Goal: Check status: Check status

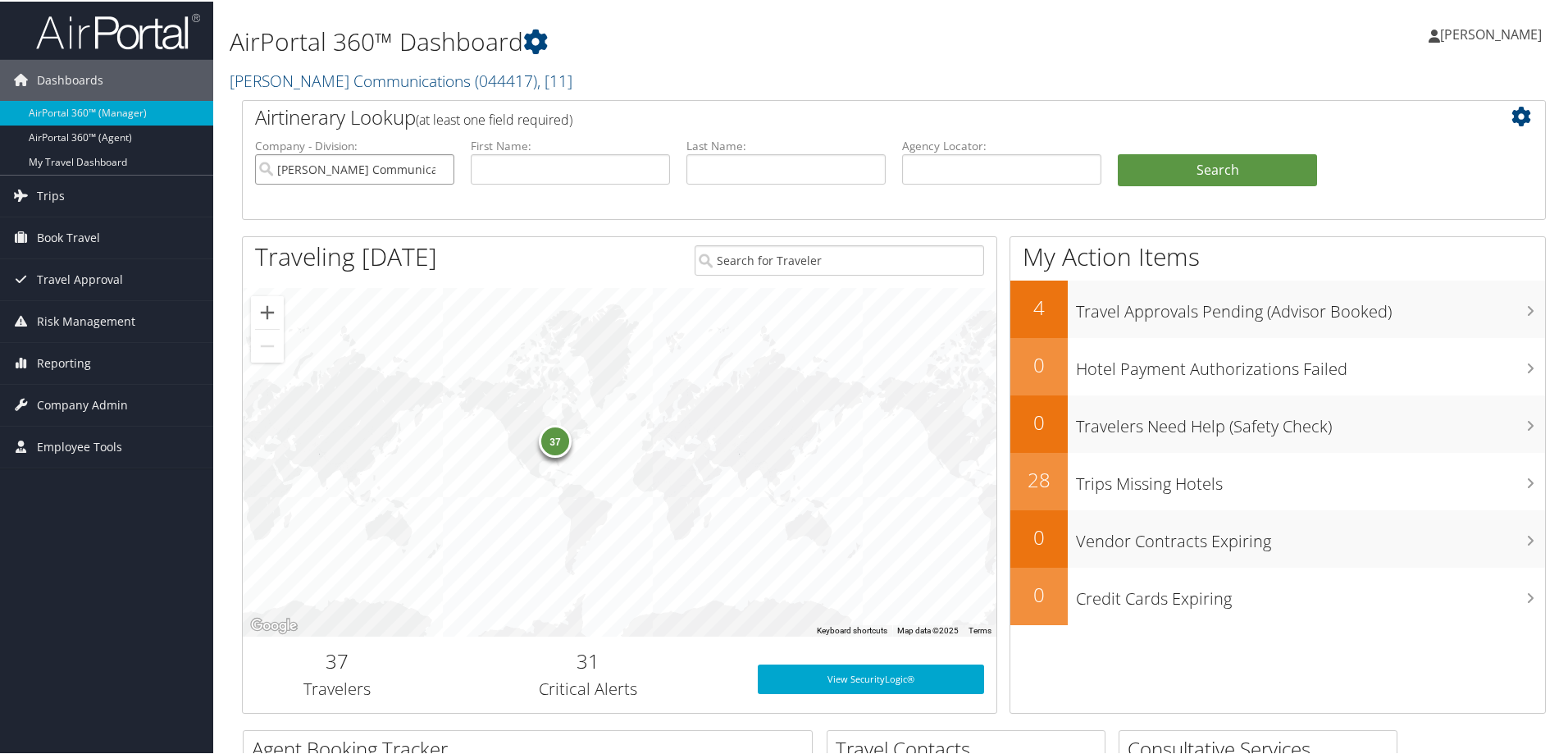
click at [439, 169] on input "[PERSON_NAME] Communications" at bounding box center [354, 168] width 199 height 31
click at [68, 365] on span "Reporting" at bounding box center [64, 361] width 54 height 41
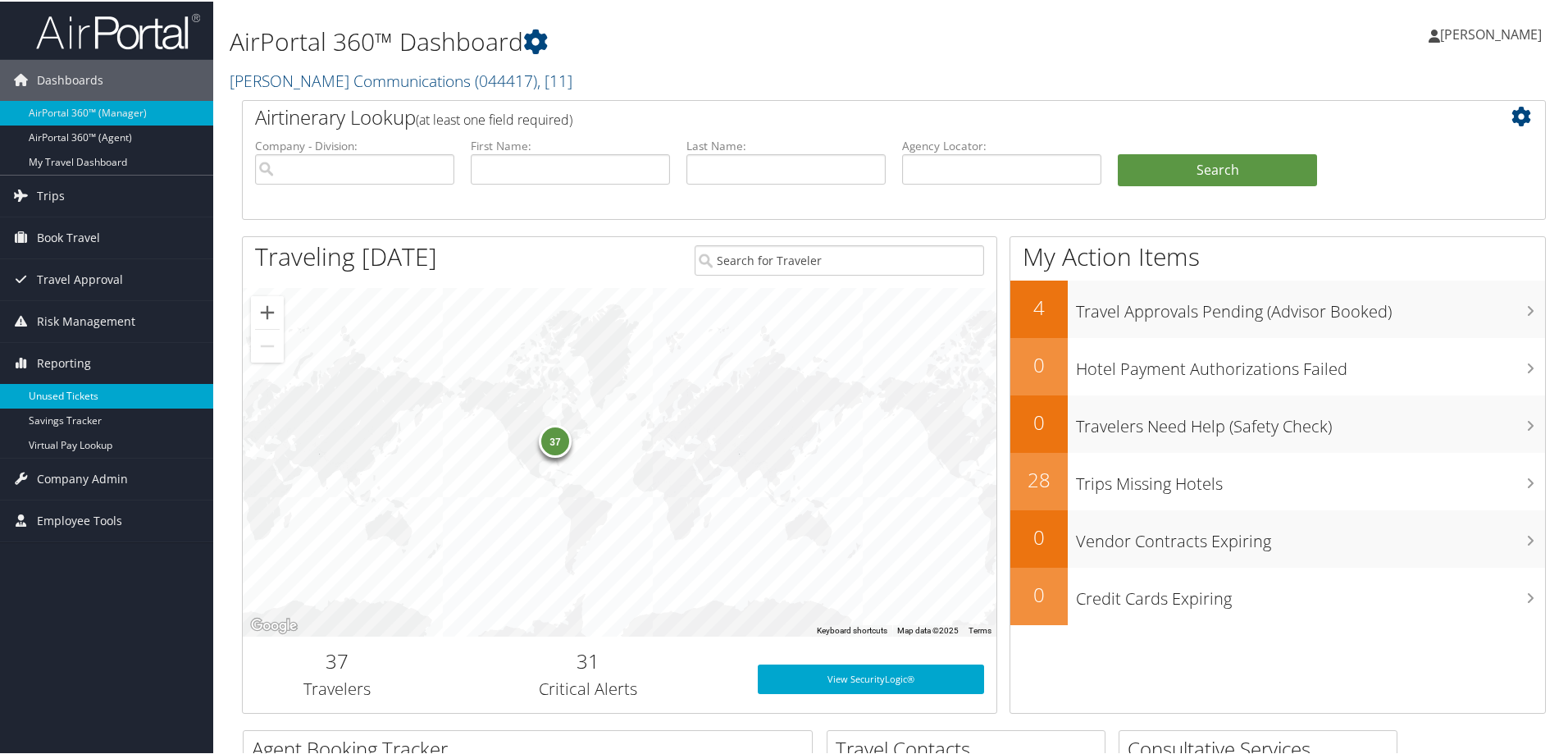
click at [69, 388] on link "Unused Tickets" at bounding box center [106, 394] width 213 height 24
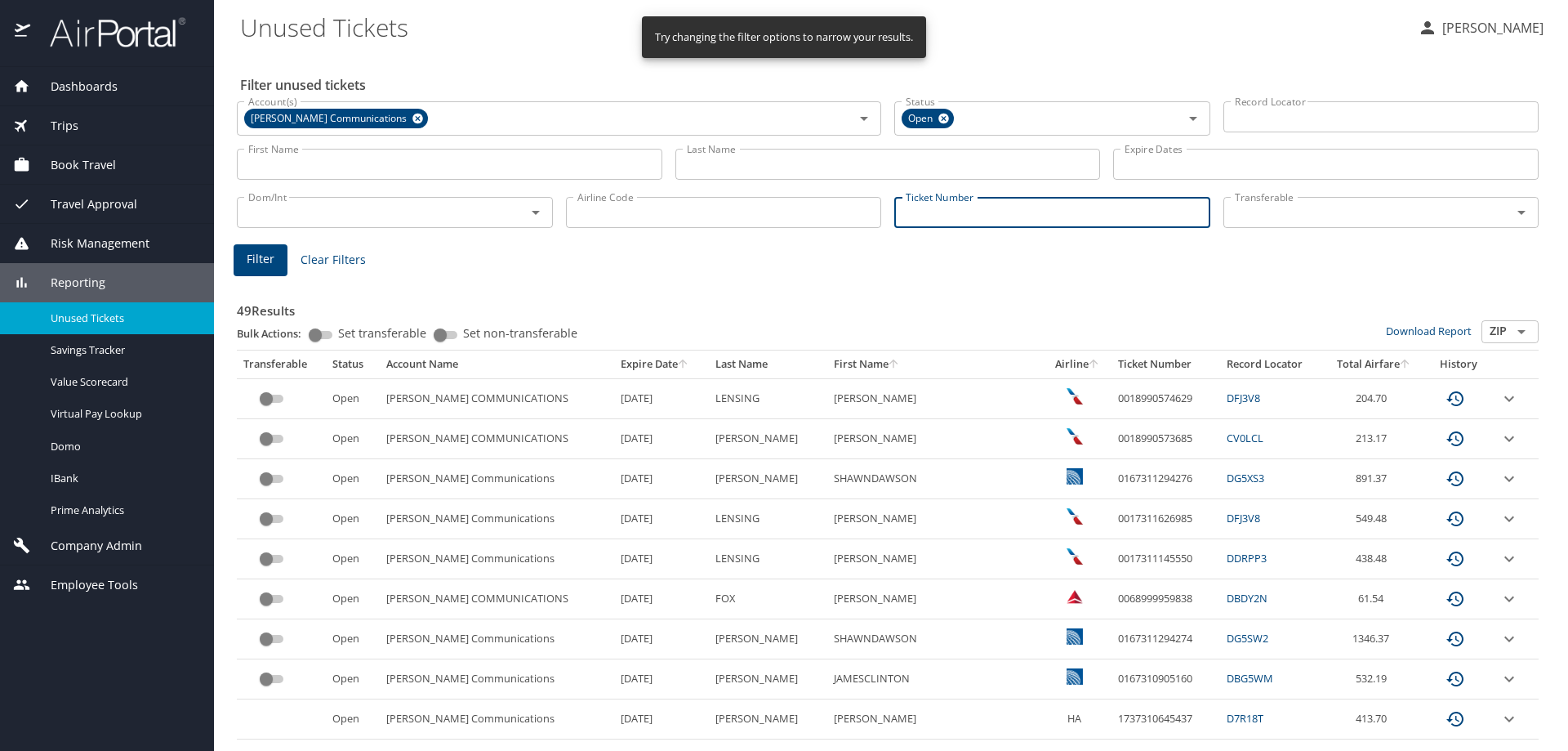
click at [973, 211] on input "Ticket Number" at bounding box center [1053, 212] width 316 height 31
paste input "0018999959744"
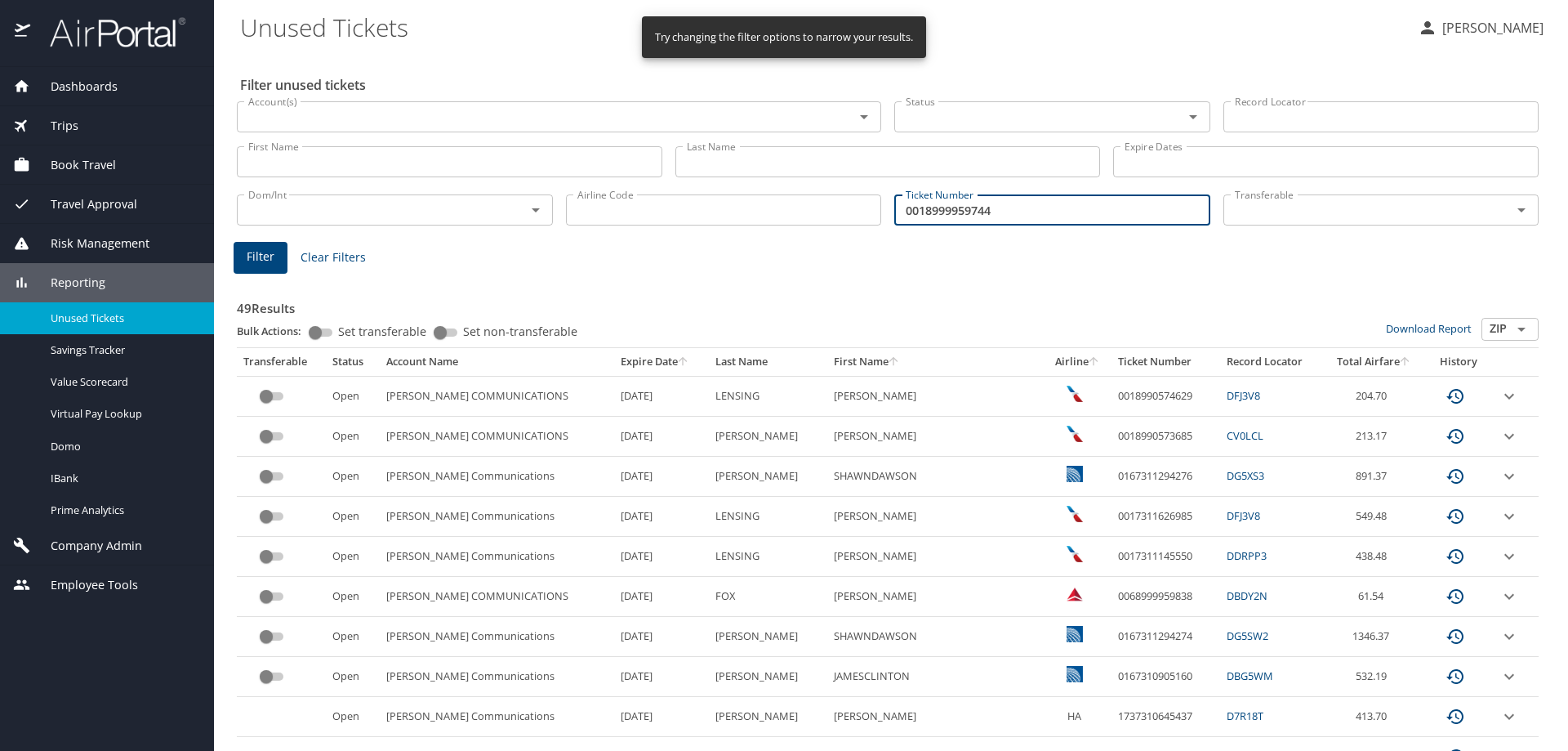
type input "0018999959744"
click at [267, 257] on span "Filter" at bounding box center [260, 257] width 28 height 21
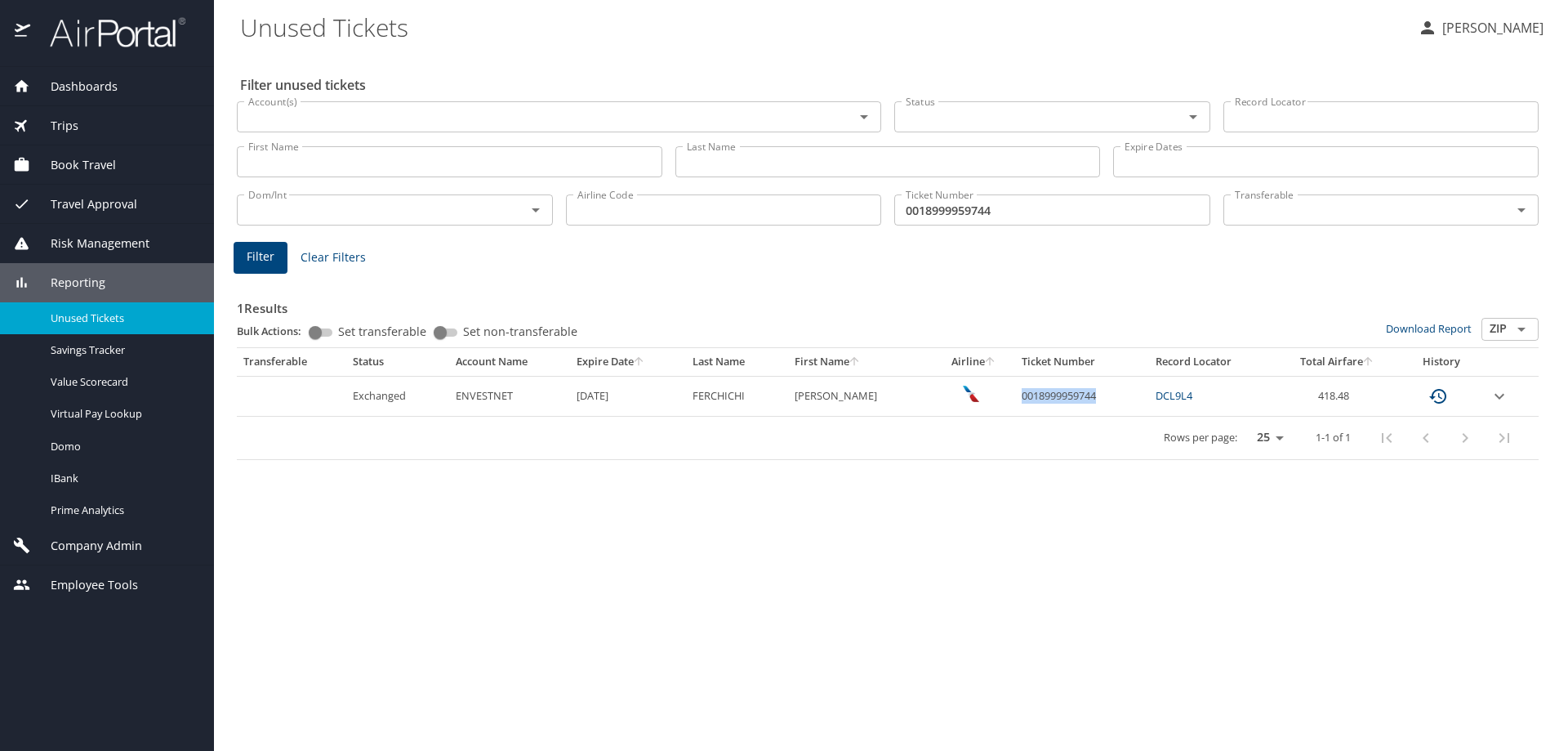
drag, startPoint x: 1137, startPoint y: 394, endPoint x: 1050, endPoint y: 401, distance: 87.3
click at [1050, 401] on td "0018999959744" at bounding box center [1081, 395] width 133 height 40
copy td "0018999959744"
drag, startPoint x: 1506, startPoint y: 396, endPoint x: 1458, endPoint y: 395, distance: 48.0
click at [1504, 396] on icon "expand row" at bounding box center [1500, 396] width 20 height 20
